Goal: Feedback & Contribution: Submit feedback/report problem

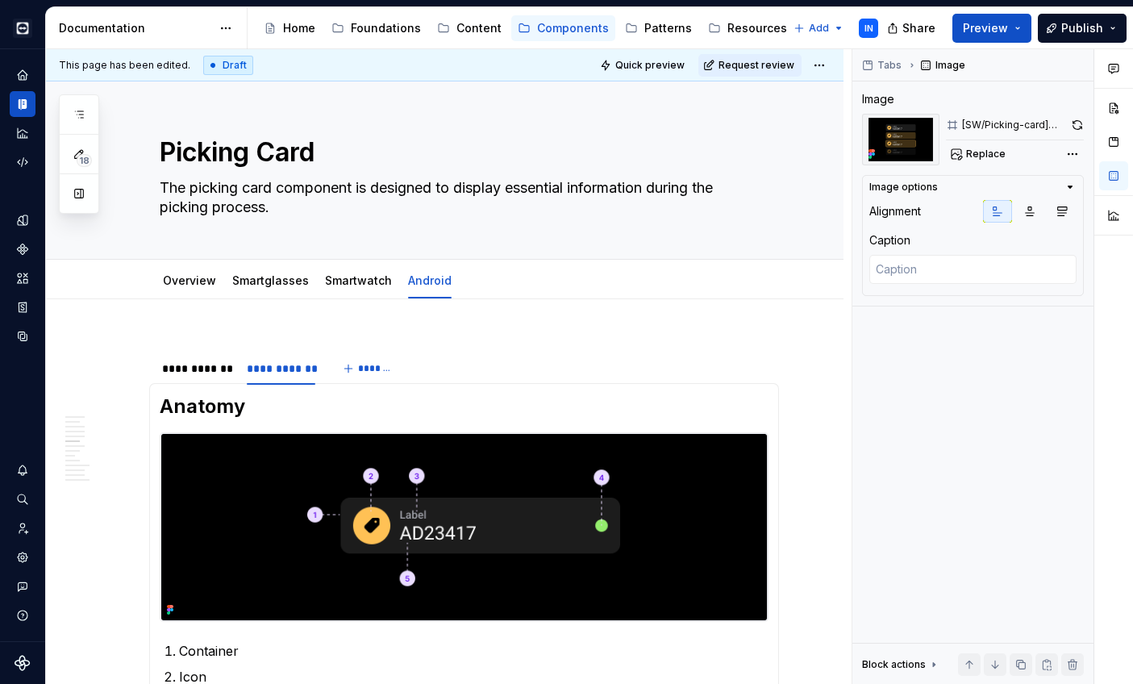
scroll to position [1699, 0]
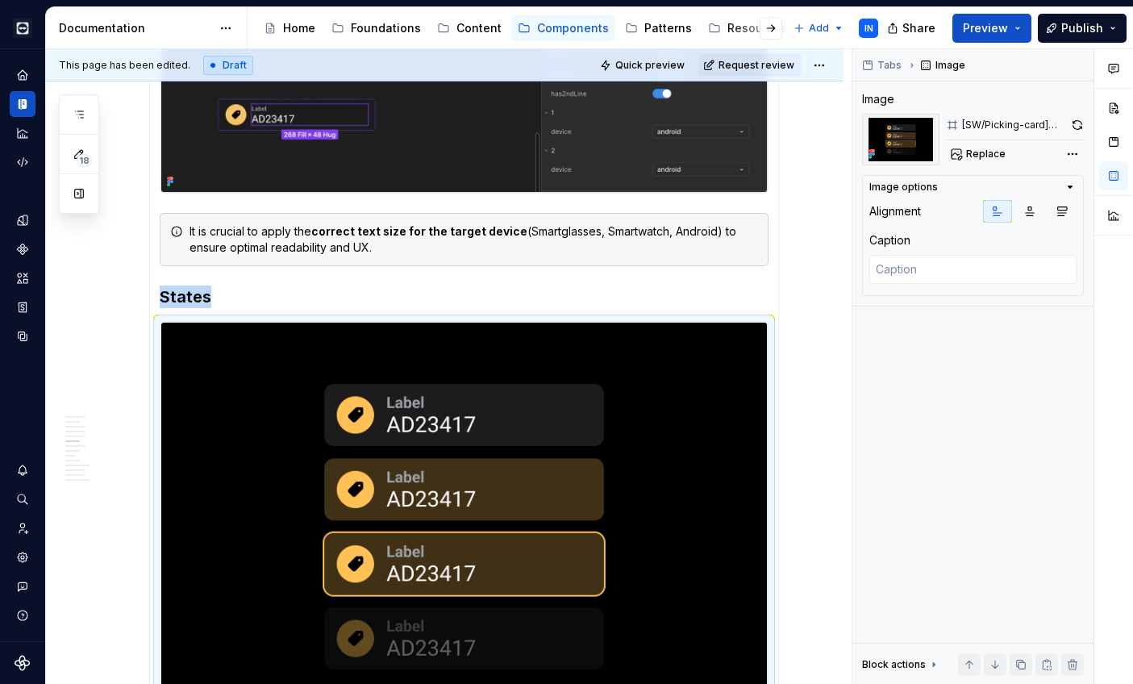
type textarea "*"
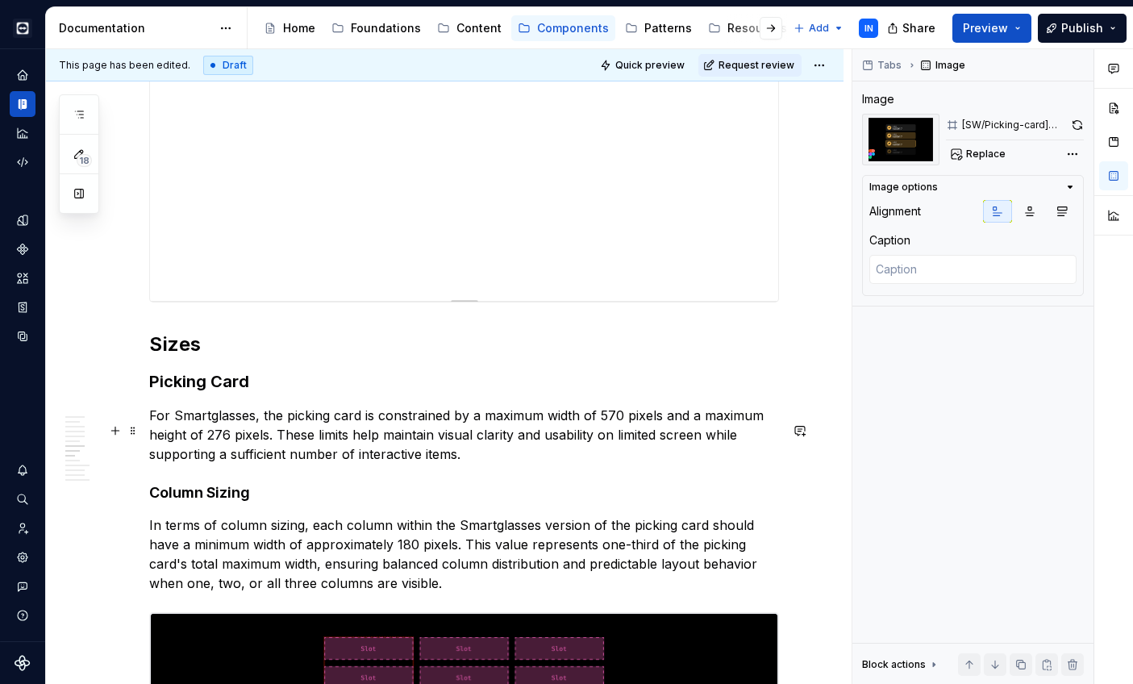
scroll to position [2699, 0]
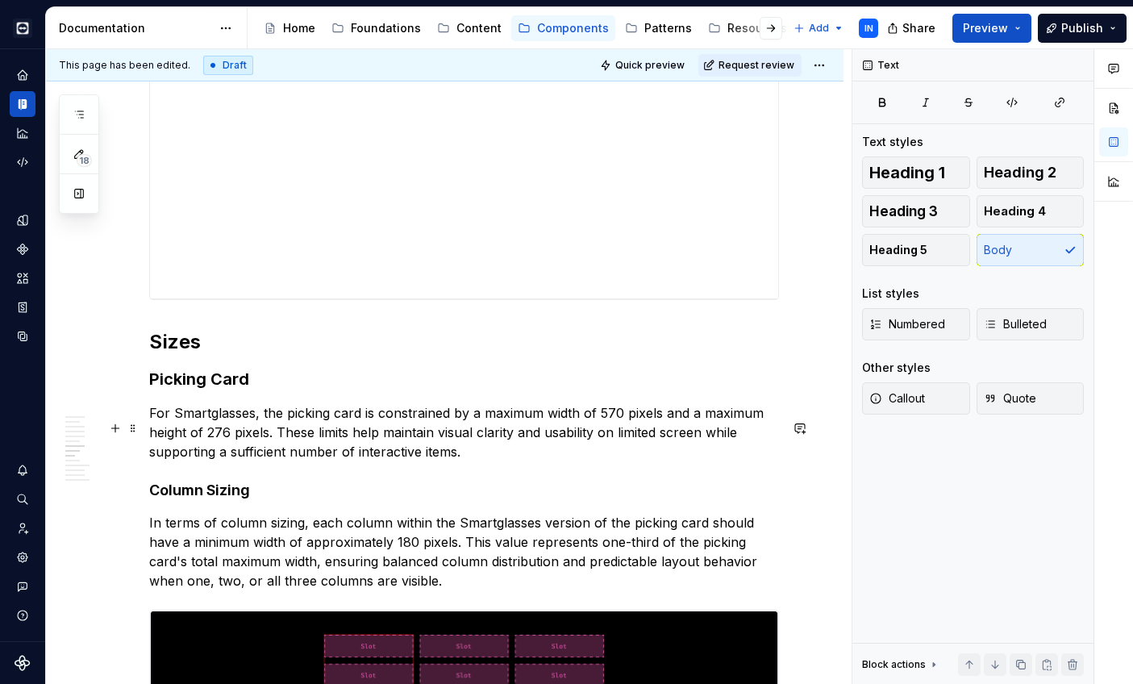
click at [207, 430] on p "For Smartglasses, the picking card is constrained by a maximum width of 570 pix…" at bounding box center [464, 432] width 630 height 58
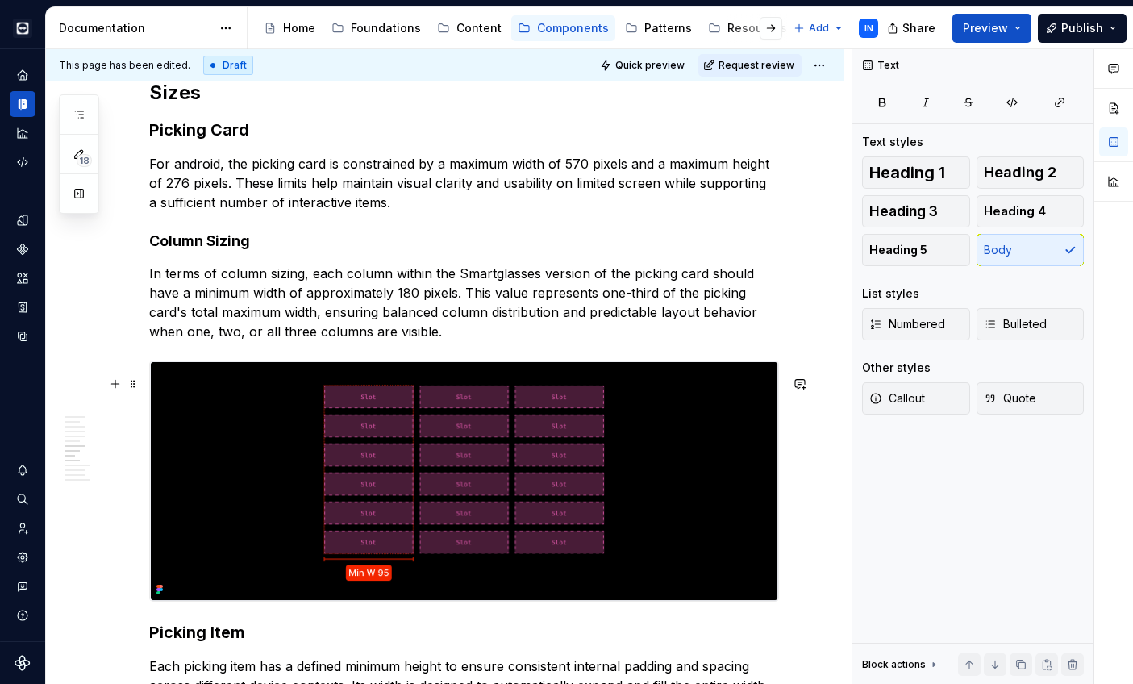
scroll to position [2937, 0]
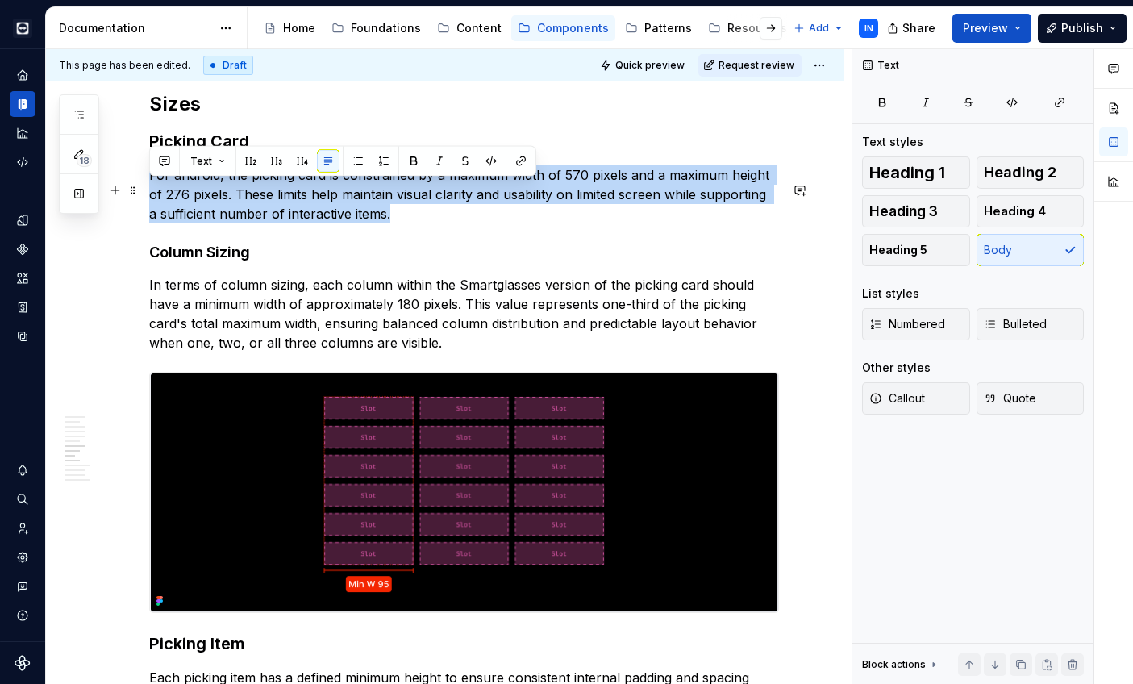
drag, startPoint x: 403, startPoint y: 232, endPoint x: 152, endPoint y: 187, distance: 255.7
click at [152, 187] on p "For android, the picking card is constrained by a maximum width of 570 pixels a…" at bounding box center [464, 194] width 630 height 58
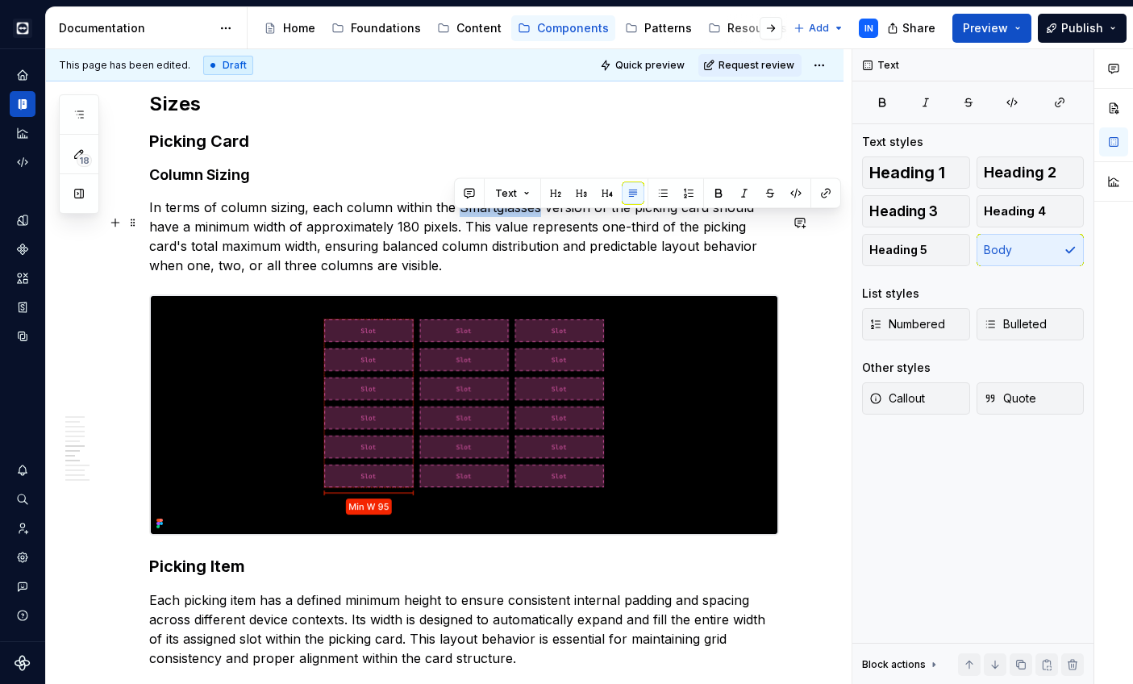
drag, startPoint x: 454, startPoint y: 222, endPoint x: 534, endPoint y: 220, distance: 79.9
click at [534, 220] on p "In terms of column sizing, each column within the Smartglasses version of the p…" at bounding box center [464, 236] width 630 height 77
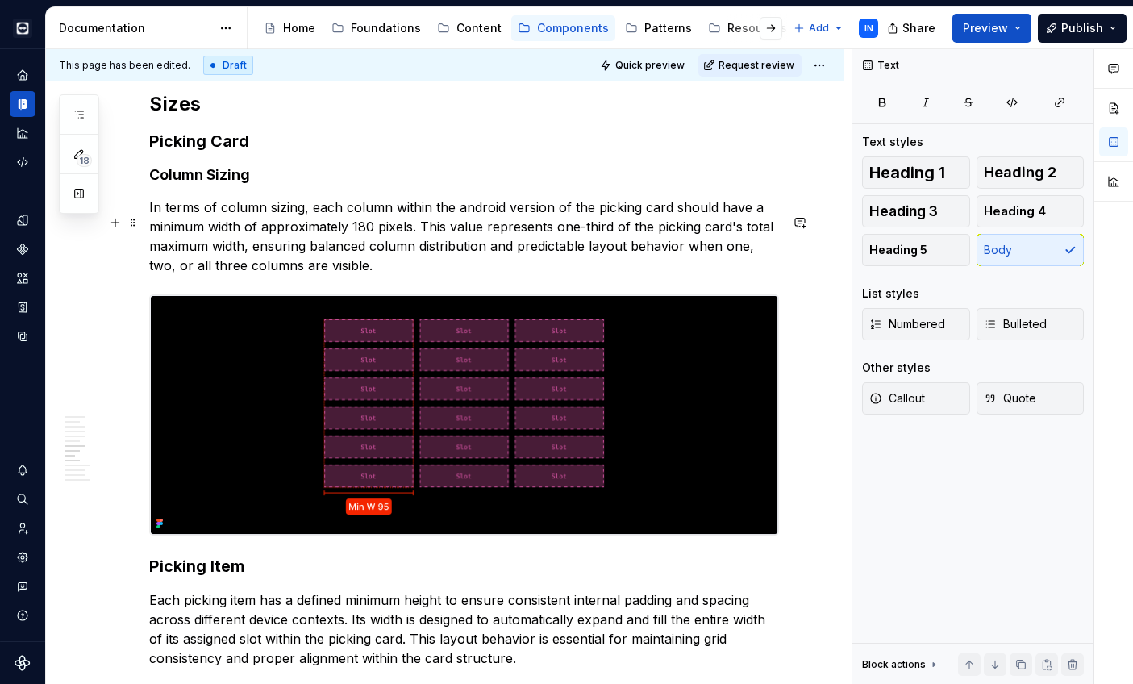
click at [368, 242] on p "In terms of column sizing, each column within the android version of the pickin…" at bounding box center [464, 236] width 630 height 77
click at [186, 263] on p "In terms of column sizing, each column within the android version of the pickin…" at bounding box center [464, 236] width 630 height 77
click at [370, 275] on p "In terms of column sizing, each column within the android version of the pickin…" at bounding box center [464, 236] width 630 height 77
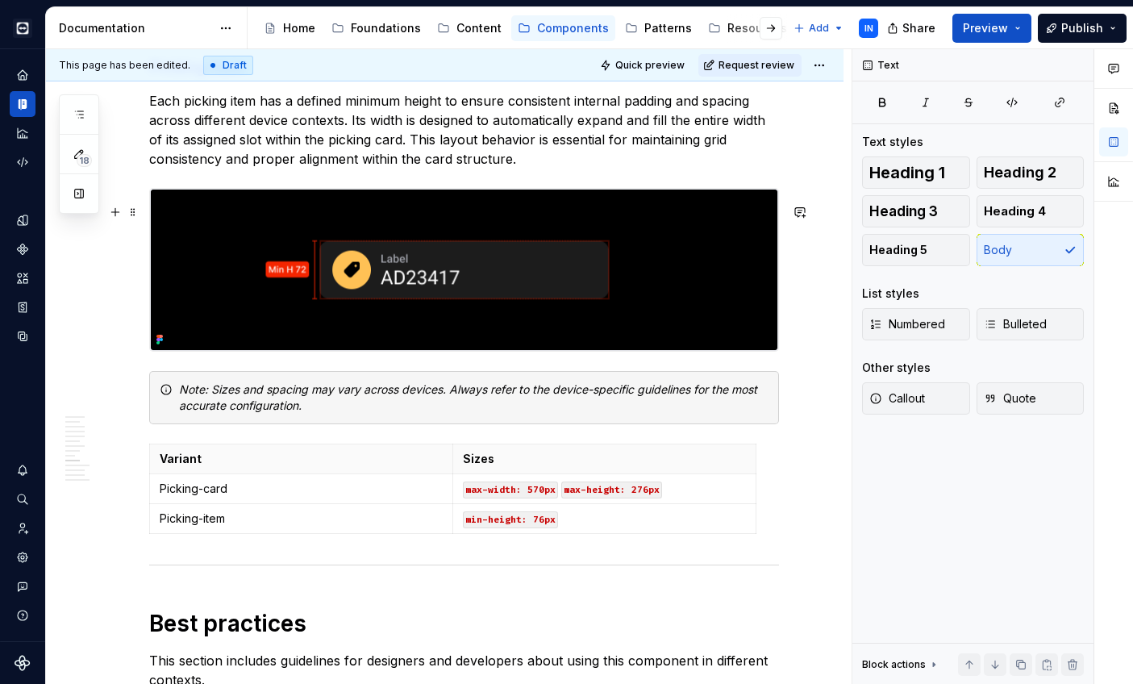
scroll to position [3446, 0]
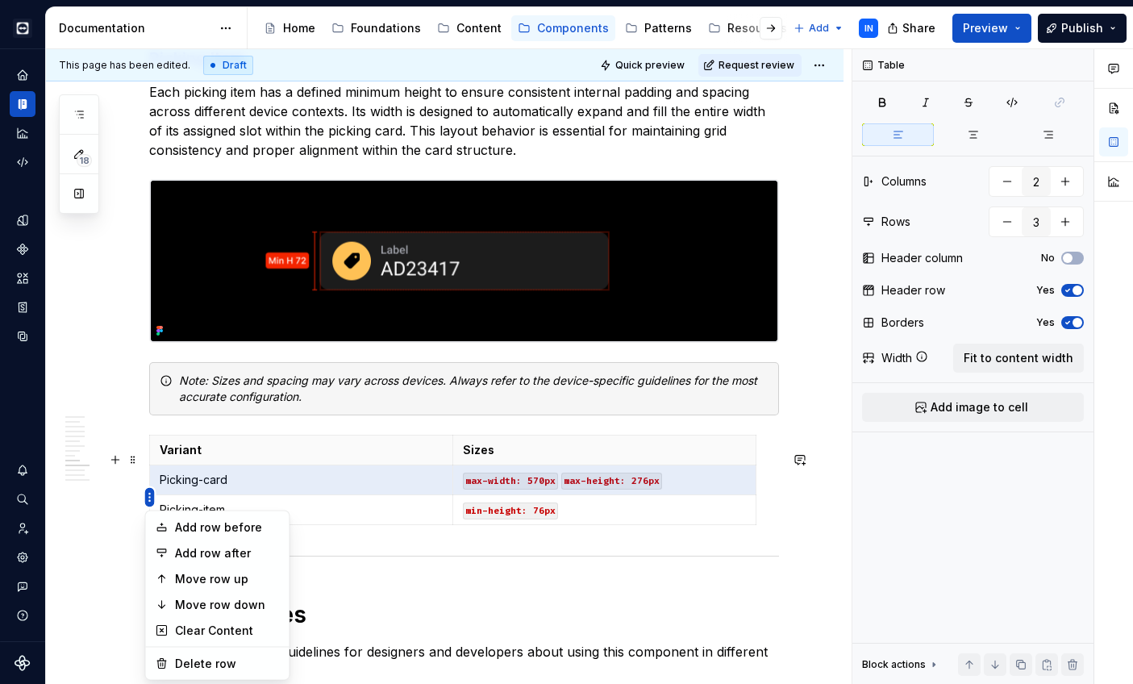
click at [147, 499] on html "Cobalt IN Design system data Documentation Accessibility guide for tree Page tr…" at bounding box center [566, 342] width 1133 height 684
click at [196, 659] on div "Delete row" at bounding box center [227, 664] width 105 height 16
type input "2"
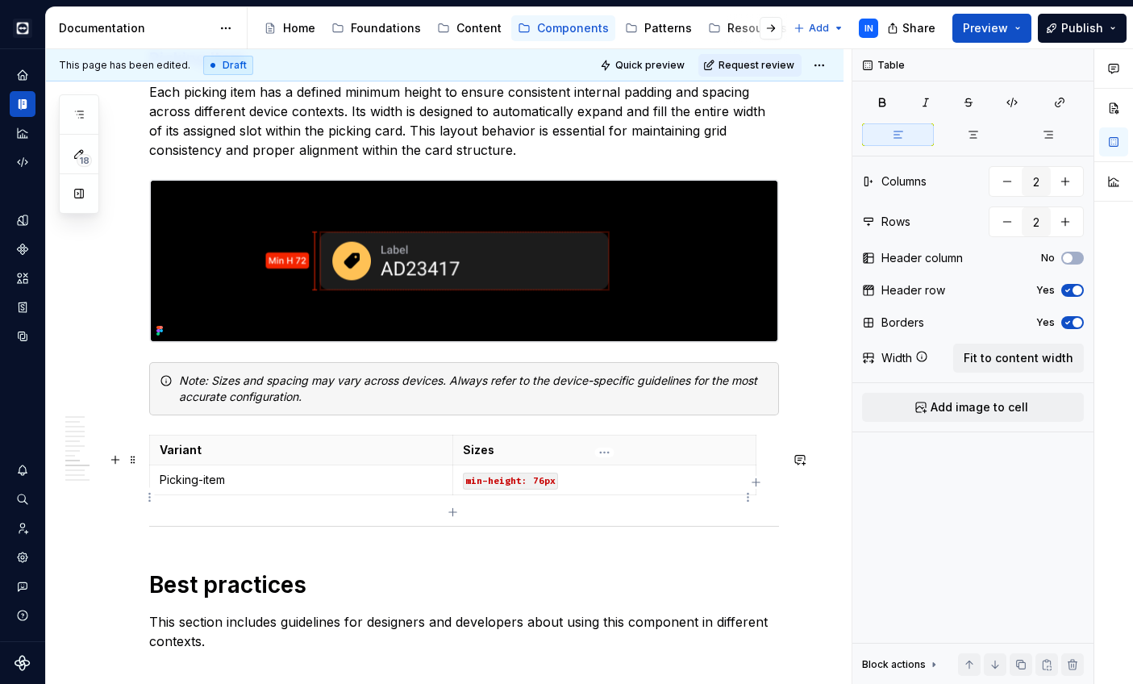
click at [539, 490] on code "min-height: 76px" at bounding box center [510, 481] width 95 height 17
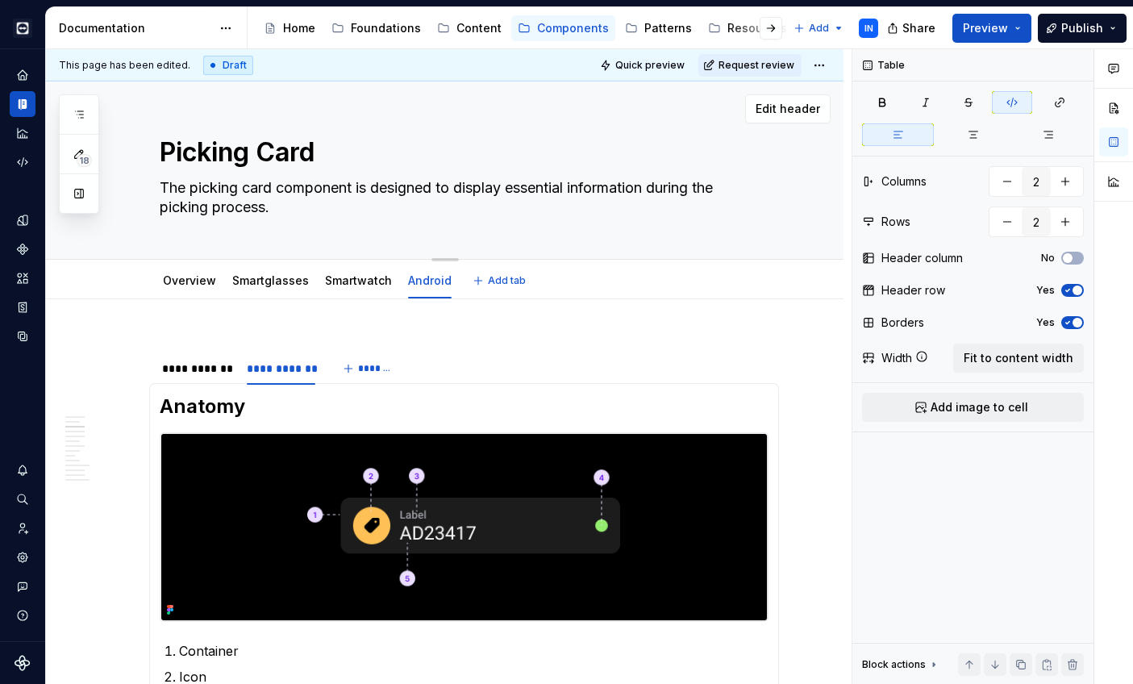
scroll to position [0, 0]
click at [736, 65] on span "Request review" at bounding box center [757, 65] width 76 height 13
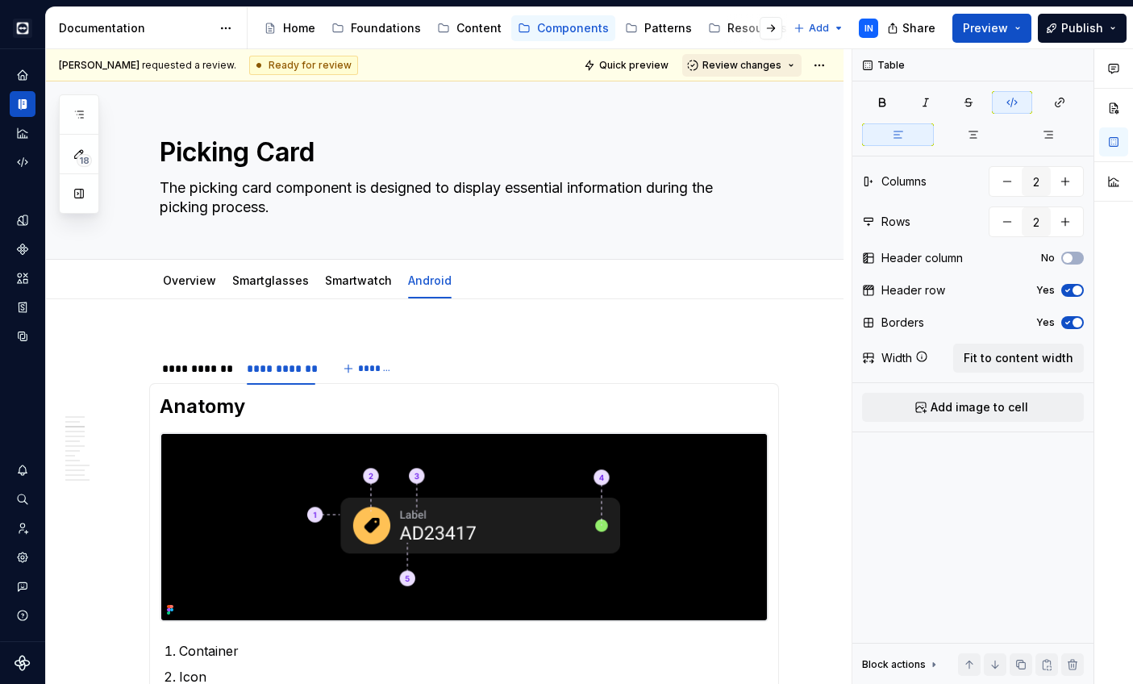
click at [748, 62] on span "Review changes" at bounding box center [742, 65] width 79 height 13
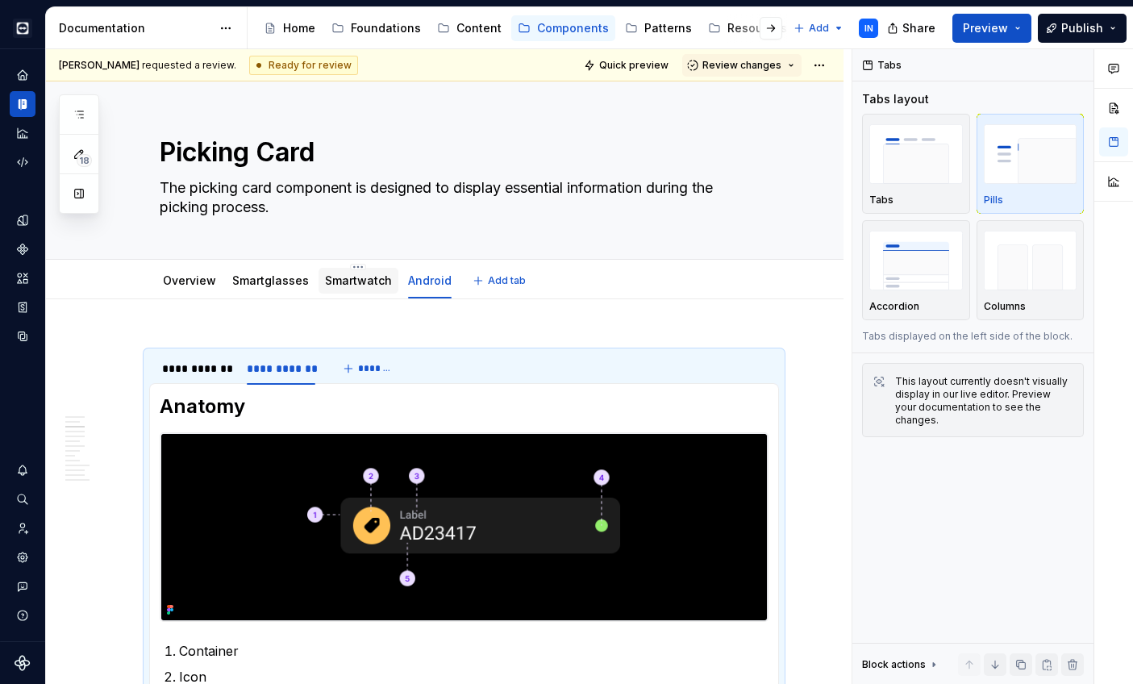
click at [354, 281] on link "Smartwatch" at bounding box center [358, 280] width 67 height 14
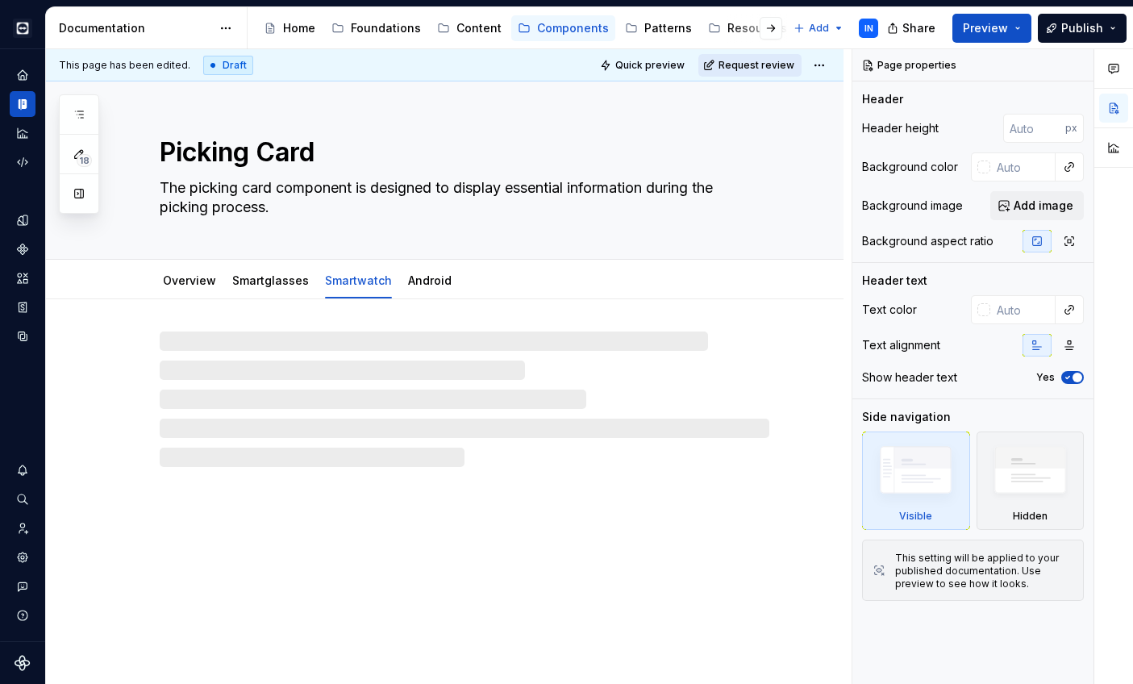
click at [745, 64] on span "Request review" at bounding box center [757, 65] width 76 height 13
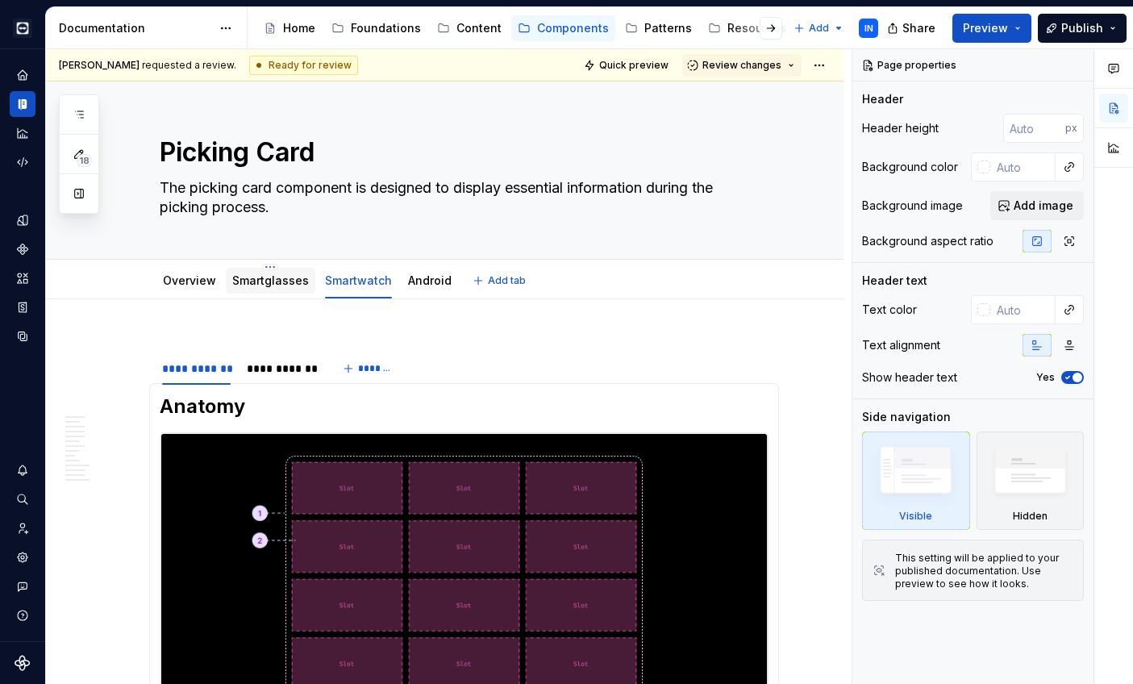
click at [299, 278] on link "Smartglasses" at bounding box center [270, 280] width 77 height 14
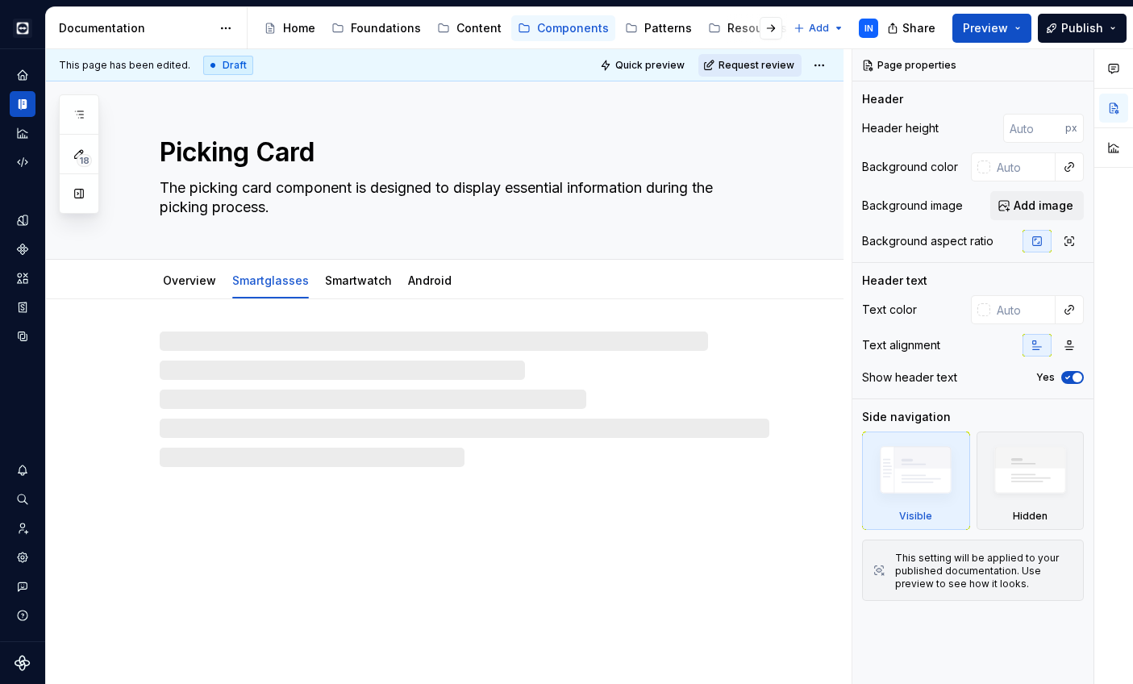
click at [769, 61] on span "Request review" at bounding box center [757, 65] width 76 height 13
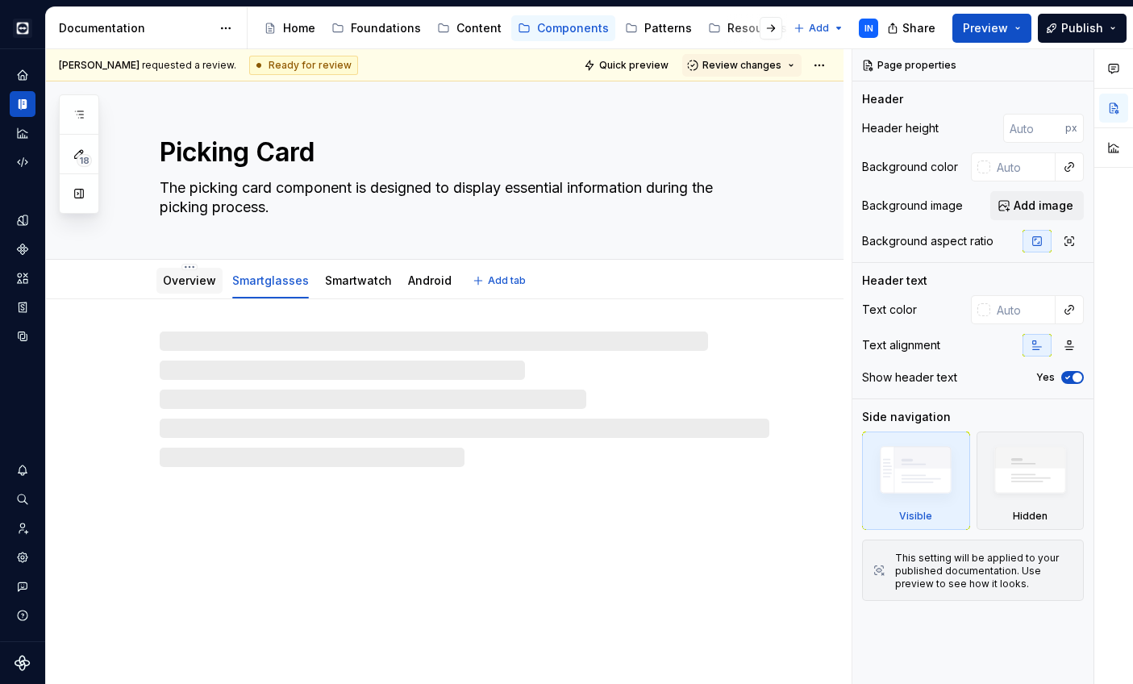
click at [203, 280] on link "Overview" at bounding box center [189, 280] width 53 height 14
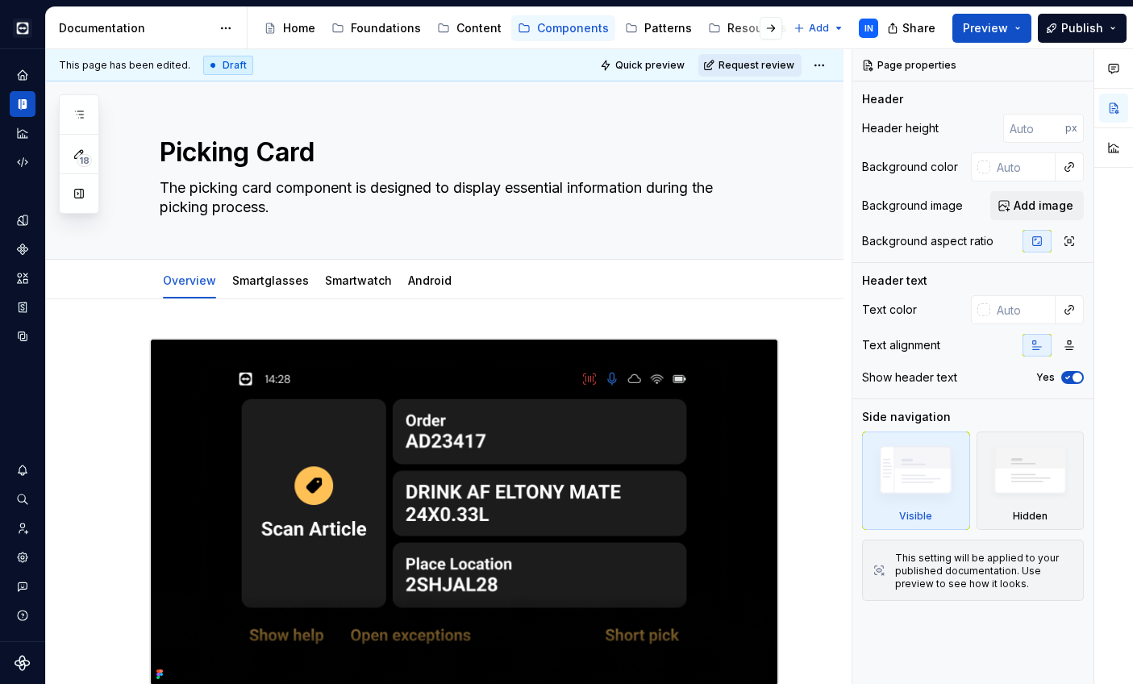
click at [779, 64] on span "Request review" at bounding box center [757, 65] width 76 height 13
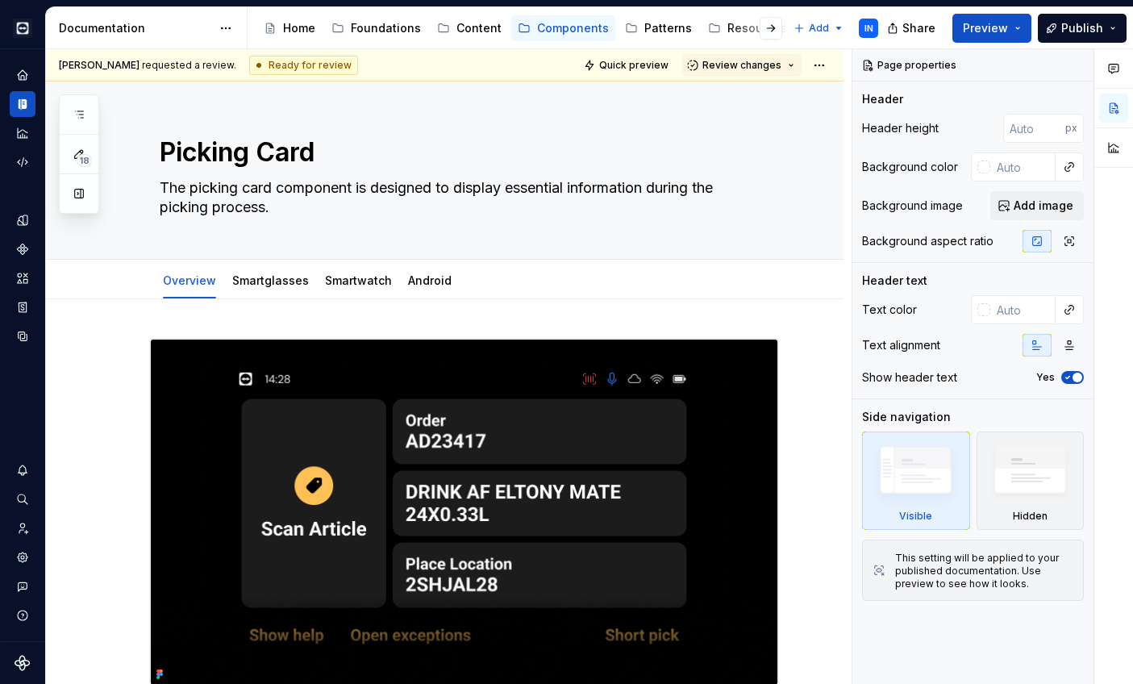
type textarea "*"
